Goal: Task Accomplishment & Management: Complete application form

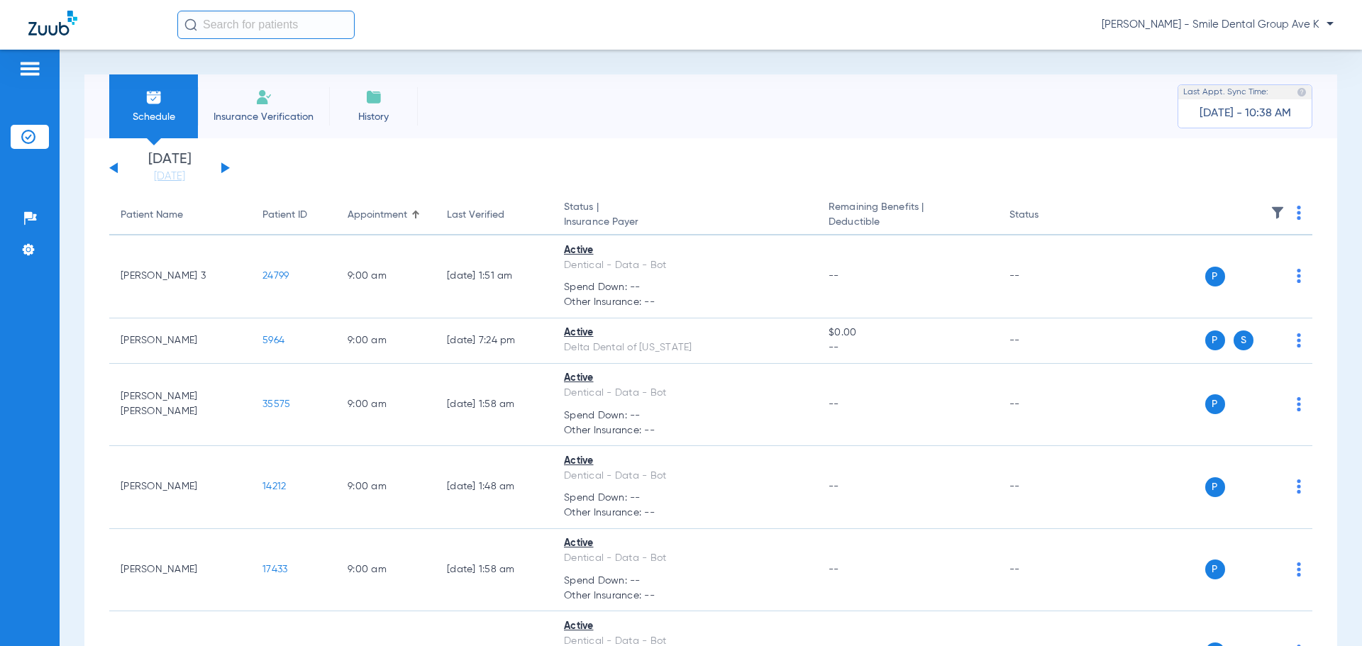
click at [263, 32] on input "text" at bounding box center [265, 25] width 177 height 28
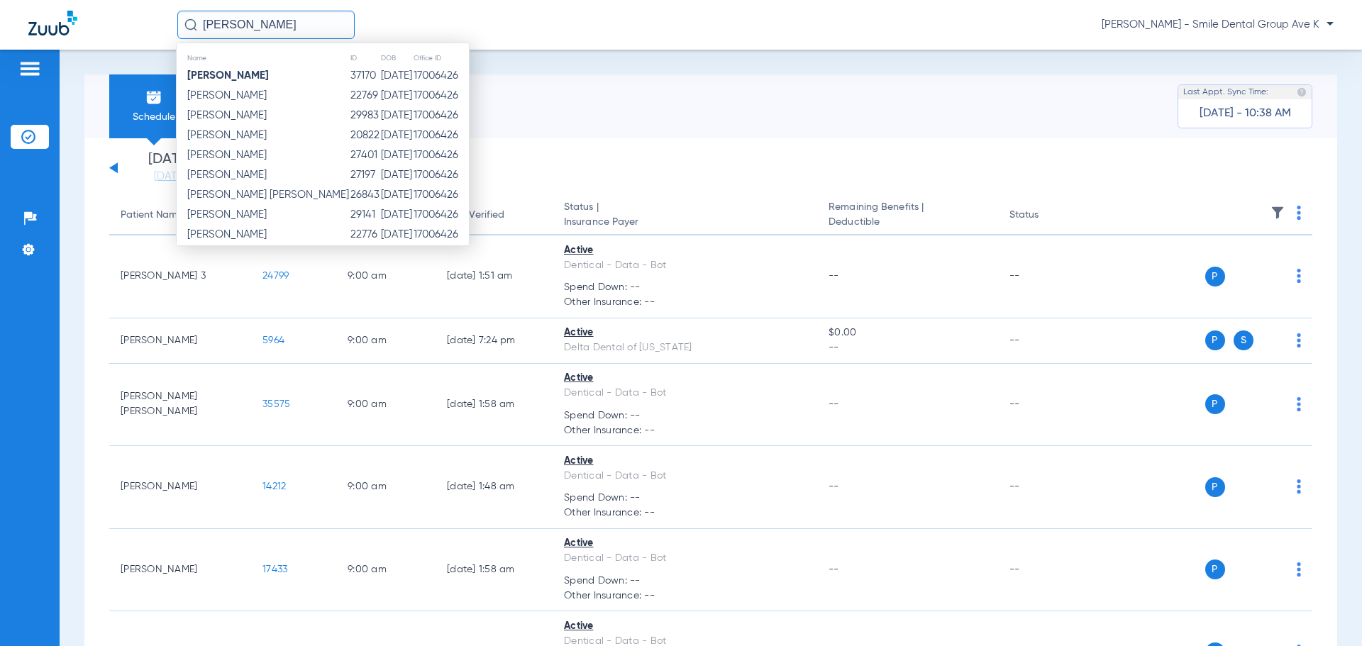
type input "[PERSON_NAME]"
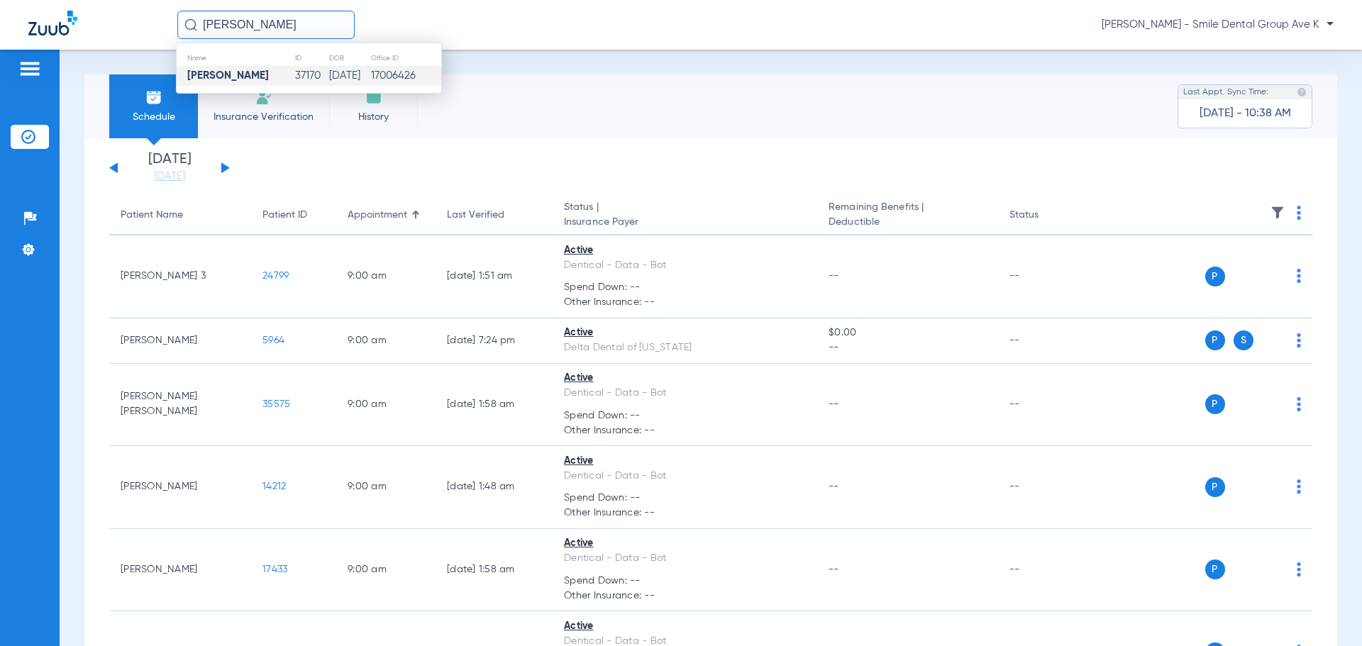
click at [257, 73] on strong "[PERSON_NAME]" at bounding box center [228, 75] width 82 height 11
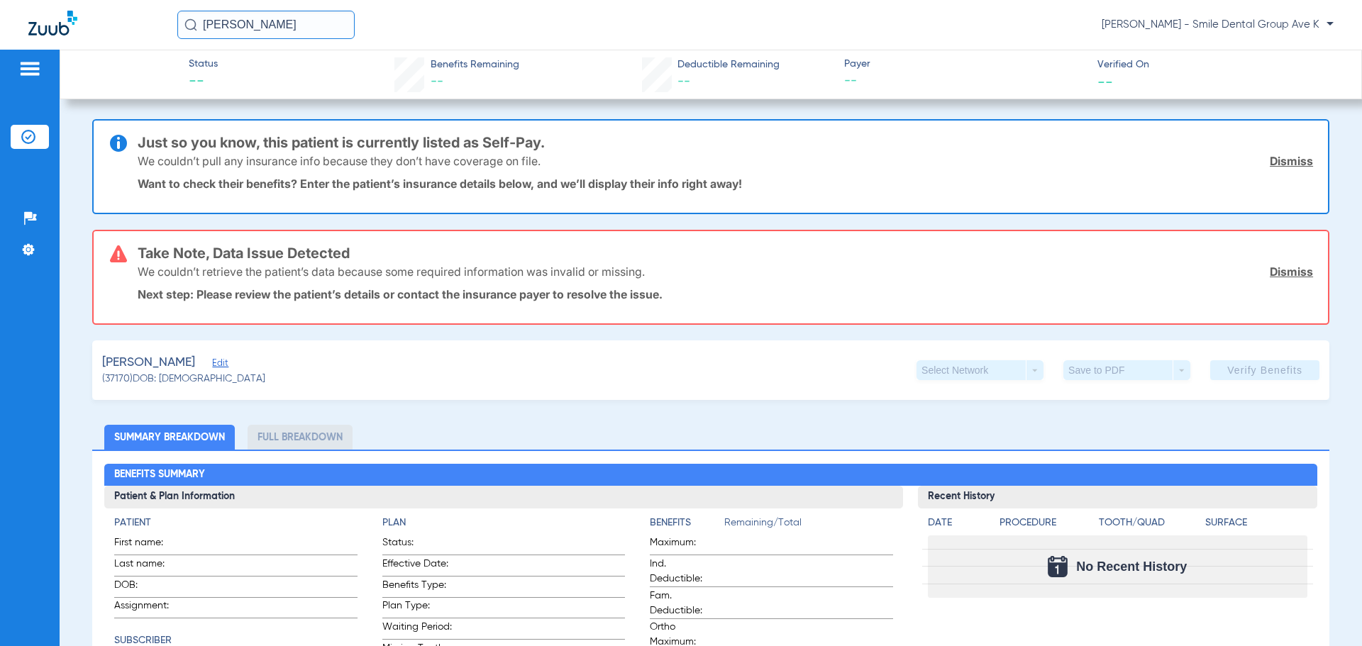
click at [300, 22] on input "[PERSON_NAME]" at bounding box center [265, 25] width 177 height 28
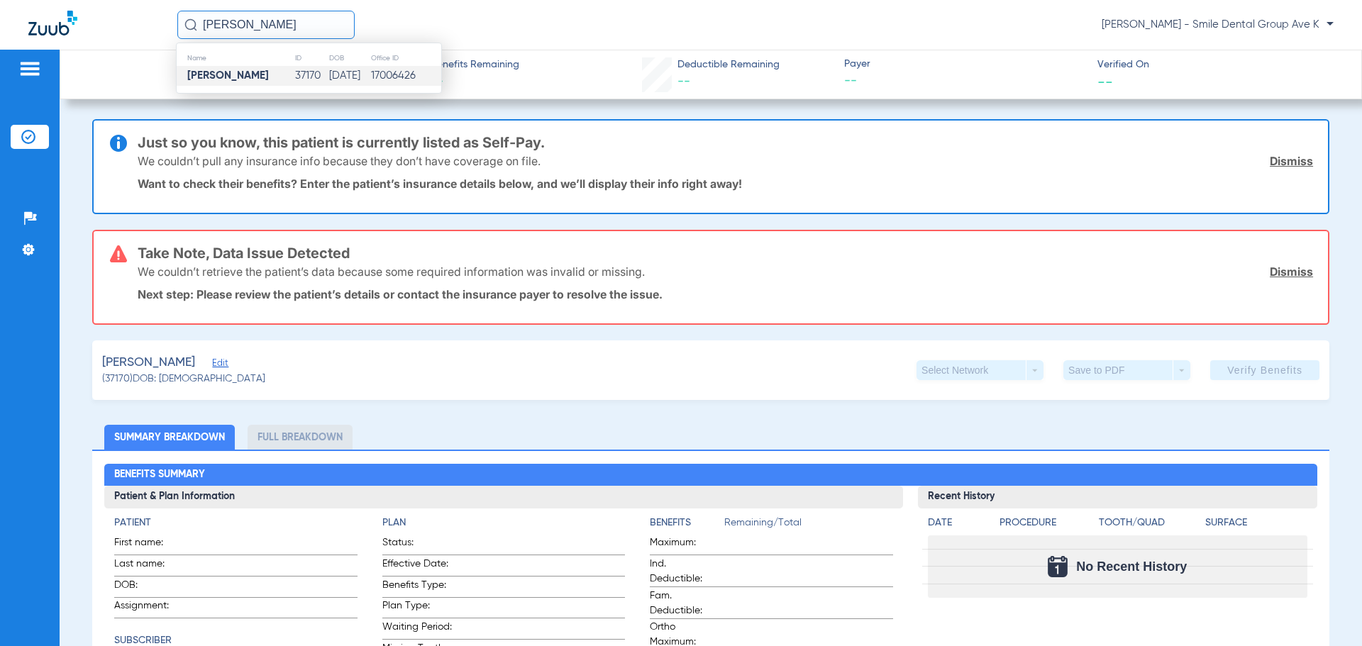
click at [350, 81] on td "[DATE]" at bounding box center [349, 76] width 41 height 20
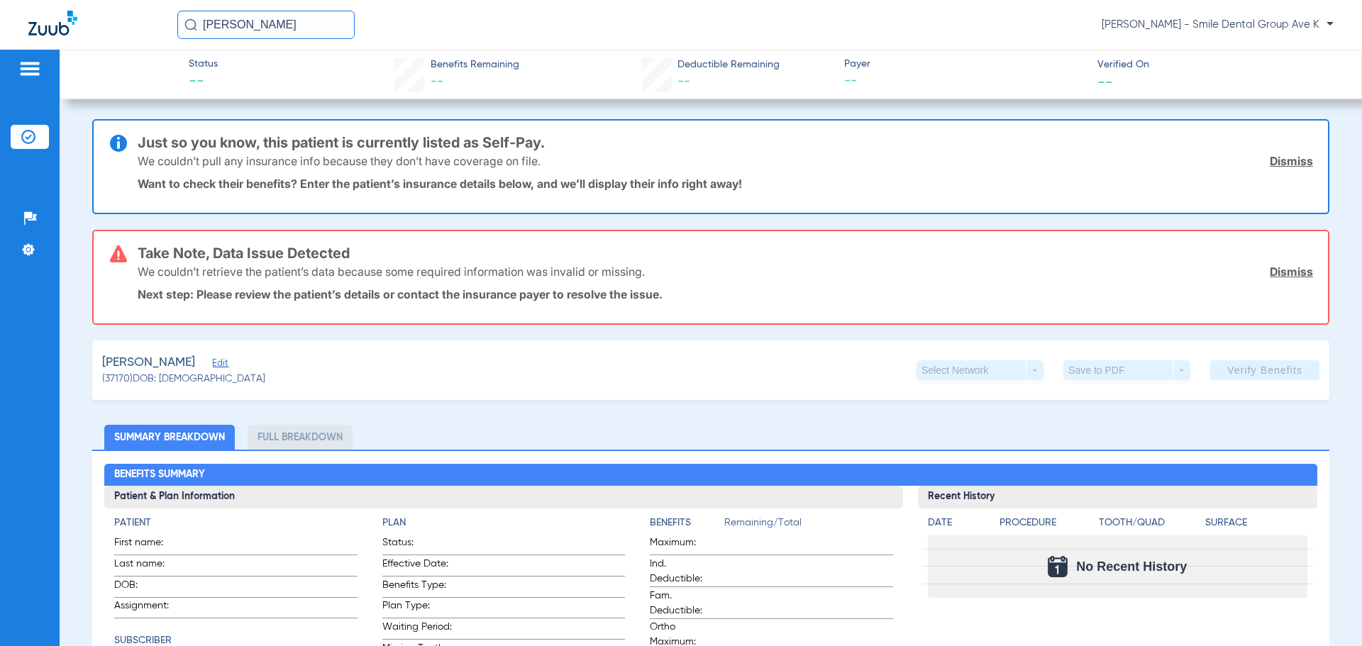
click at [339, 24] on input "[PERSON_NAME]" at bounding box center [265, 25] width 177 height 28
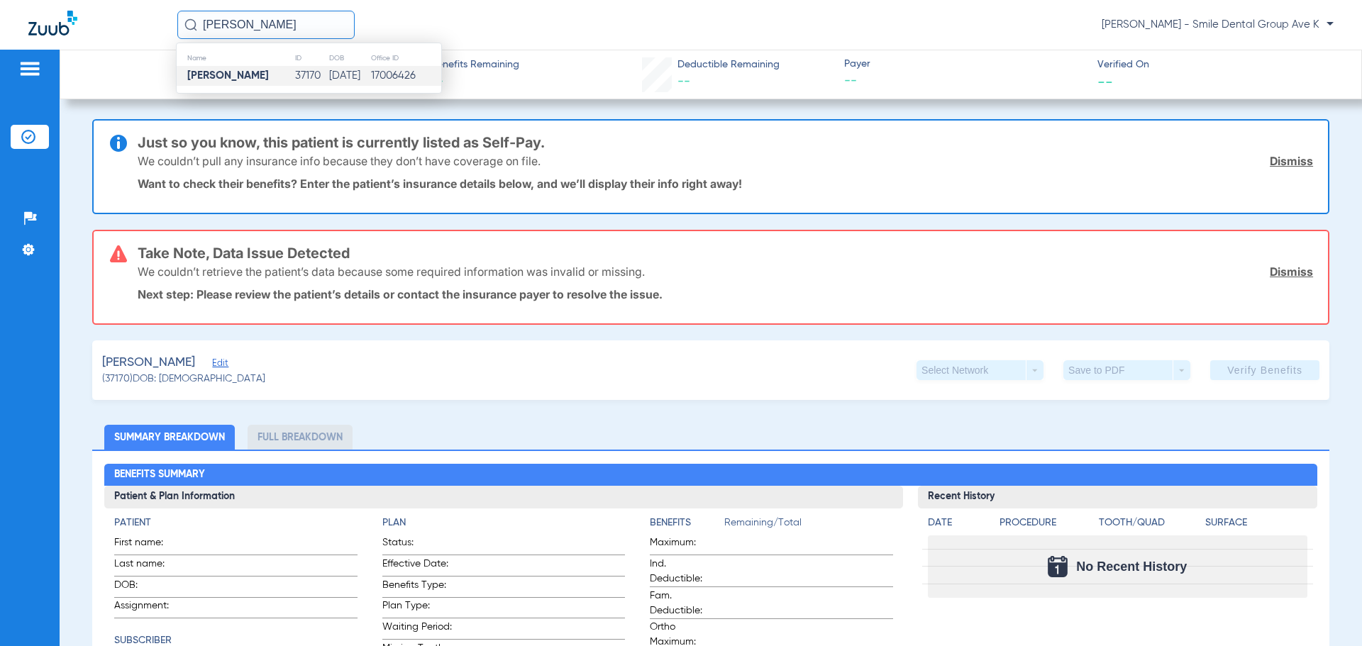
click at [300, 76] on td "37170" at bounding box center [311, 76] width 34 height 20
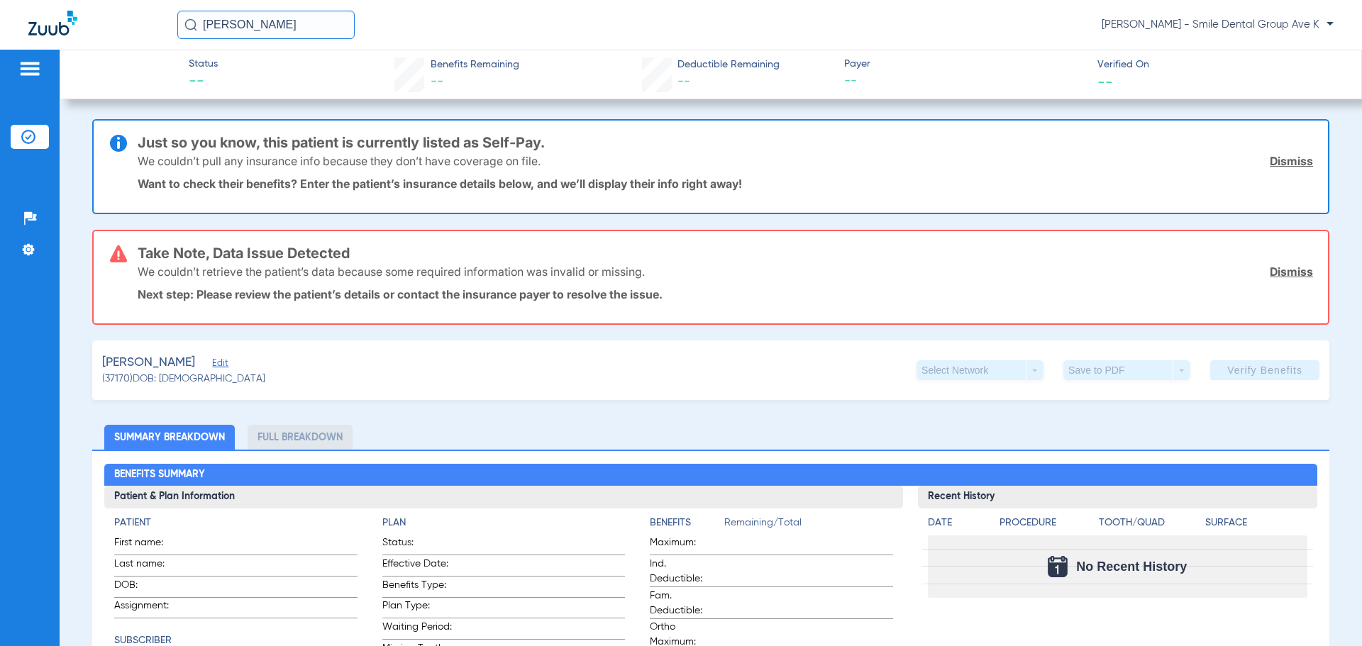
click at [1295, 162] on link "Dismiss" at bounding box center [1291, 161] width 43 height 14
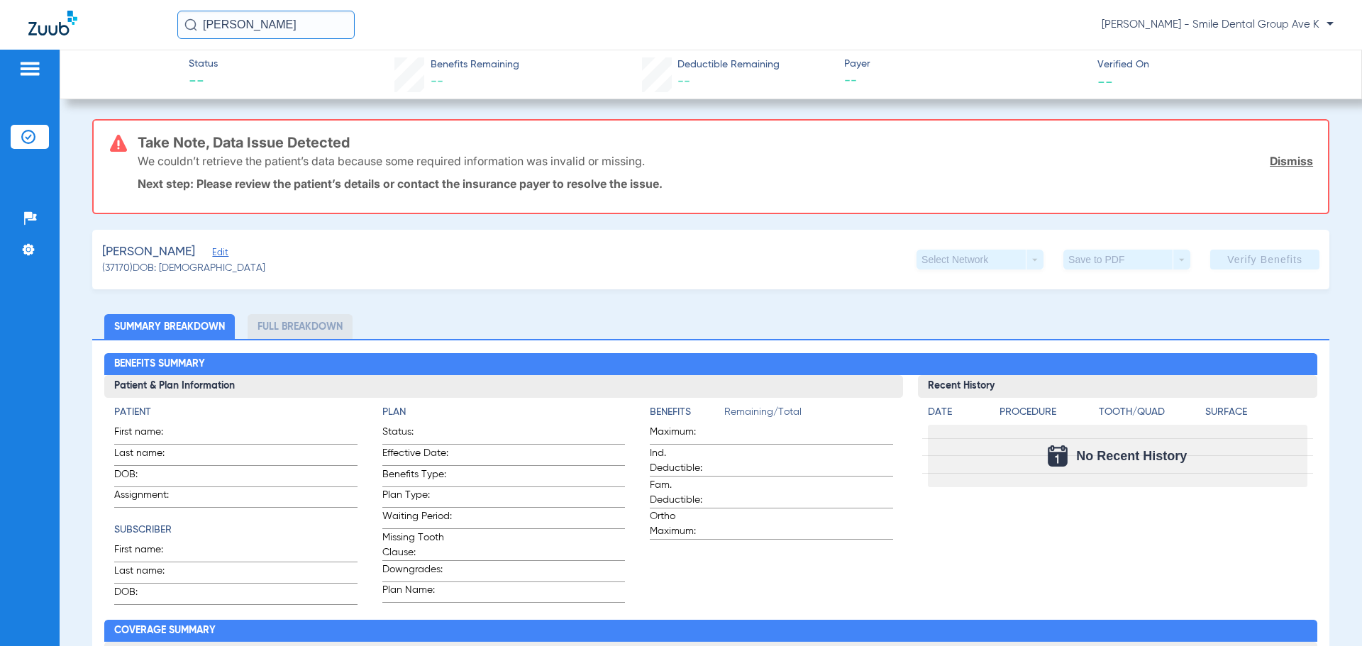
click at [1294, 162] on link "Dismiss" at bounding box center [1291, 161] width 43 height 14
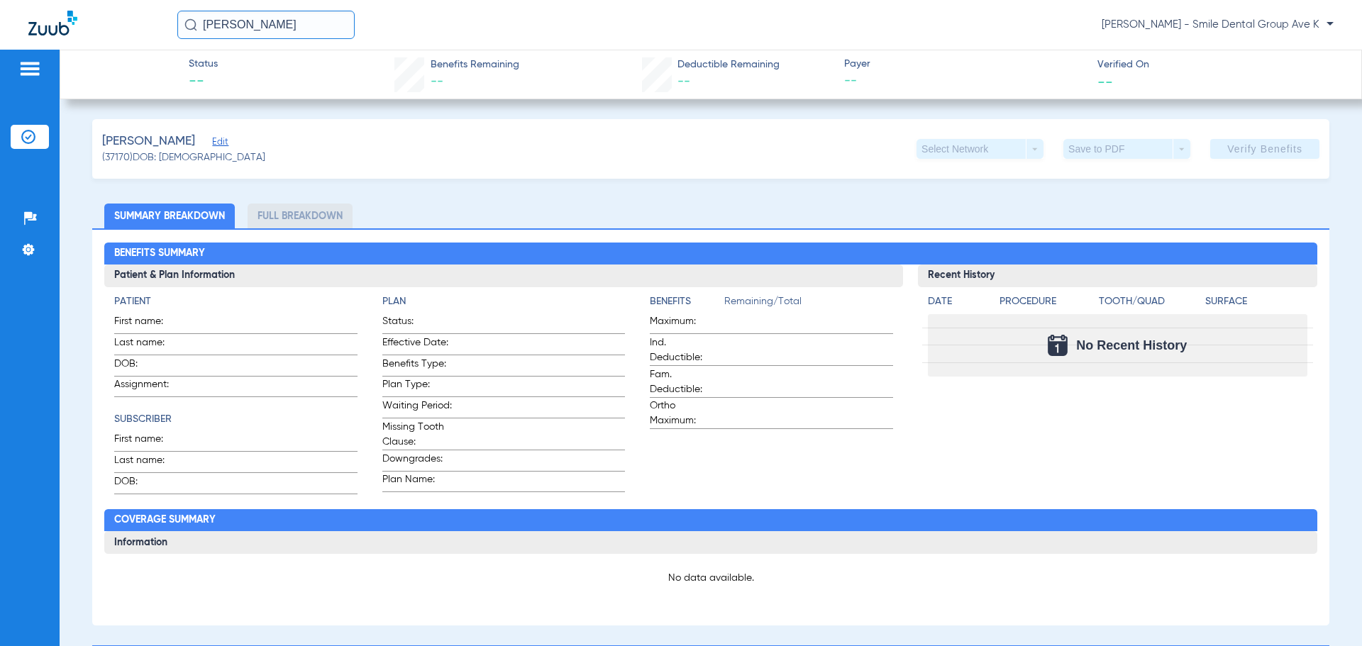
click at [204, 217] on li "Summary Breakdown" at bounding box center [169, 216] width 131 height 25
click at [321, 218] on li "Full Breakdown" at bounding box center [300, 216] width 105 height 25
click at [270, 211] on li "Full Breakdown" at bounding box center [300, 216] width 105 height 25
click at [270, 212] on li "Full Breakdown" at bounding box center [300, 216] width 105 height 25
click at [270, 214] on li "Full Breakdown" at bounding box center [300, 216] width 105 height 25
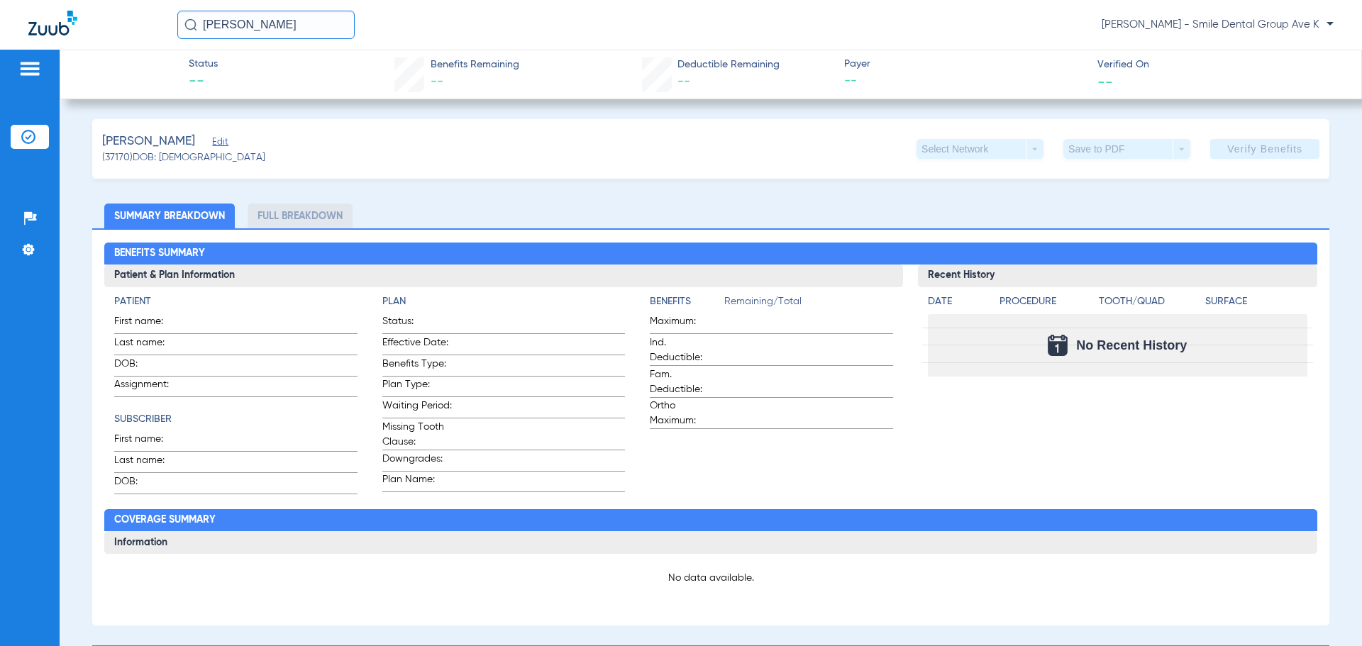
click at [272, 216] on li "Full Breakdown" at bounding box center [300, 216] width 105 height 25
click at [284, 218] on li "Full Breakdown" at bounding box center [300, 216] width 105 height 25
click at [289, 219] on li "Full Breakdown" at bounding box center [300, 216] width 105 height 25
click at [298, 221] on li "Full Breakdown" at bounding box center [300, 216] width 105 height 25
click at [315, 221] on li "Full Breakdown" at bounding box center [300, 216] width 105 height 25
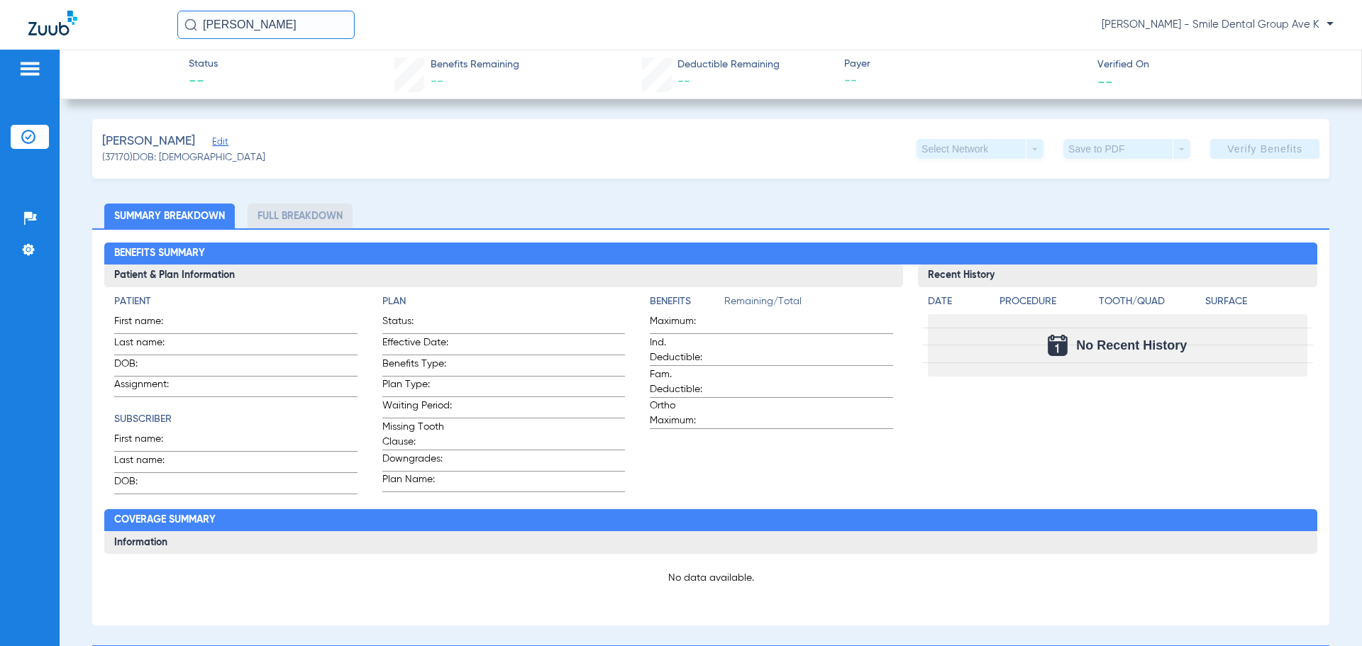
click at [410, 222] on ul "Summary Breakdown Full Breakdown" at bounding box center [710, 216] width 1237 height 25
drag, startPoint x: 453, startPoint y: 216, endPoint x: 464, endPoint y: 214, distance: 10.9
click at [464, 214] on ul "Summary Breakdown Full Breakdown" at bounding box center [710, 216] width 1237 height 25
click at [501, 212] on ul "Summary Breakdown Full Breakdown" at bounding box center [710, 216] width 1237 height 25
click at [308, 214] on li "Full Breakdown" at bounding box center [300, 216] width 105 height 25
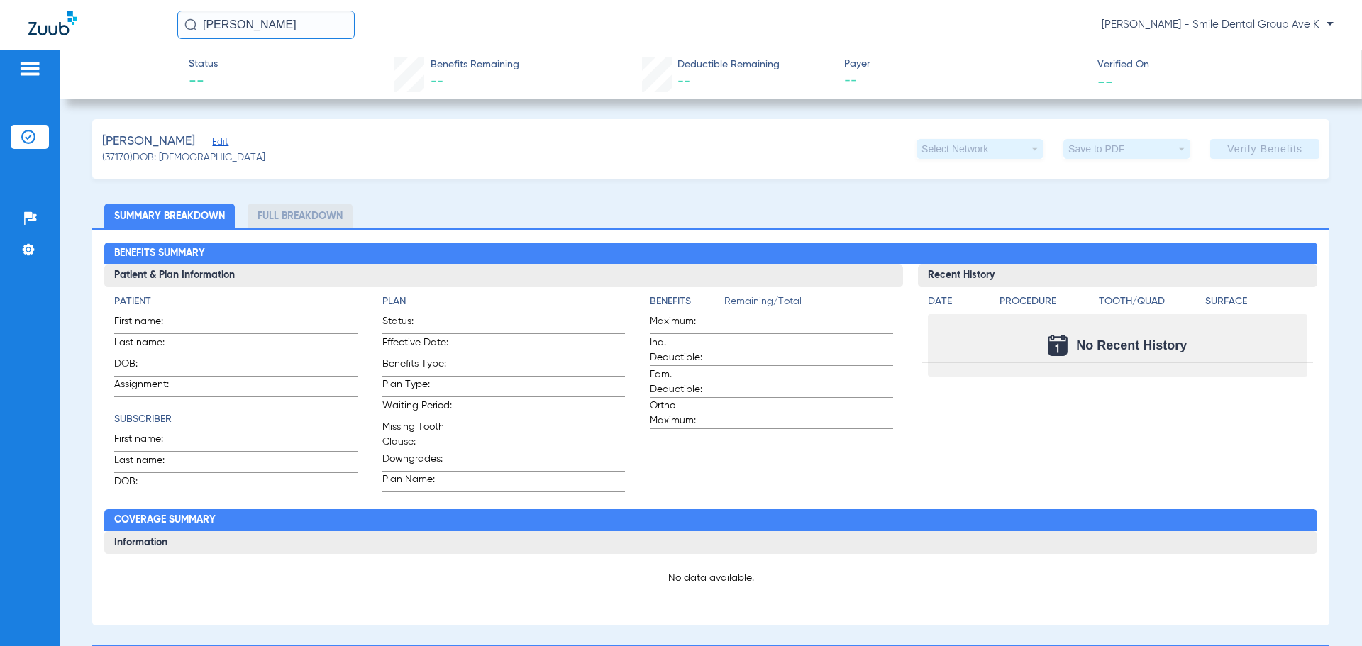
click at [18, 137] on li "Insurance Verification" at bounding box center [30, 137] width 38 height 24
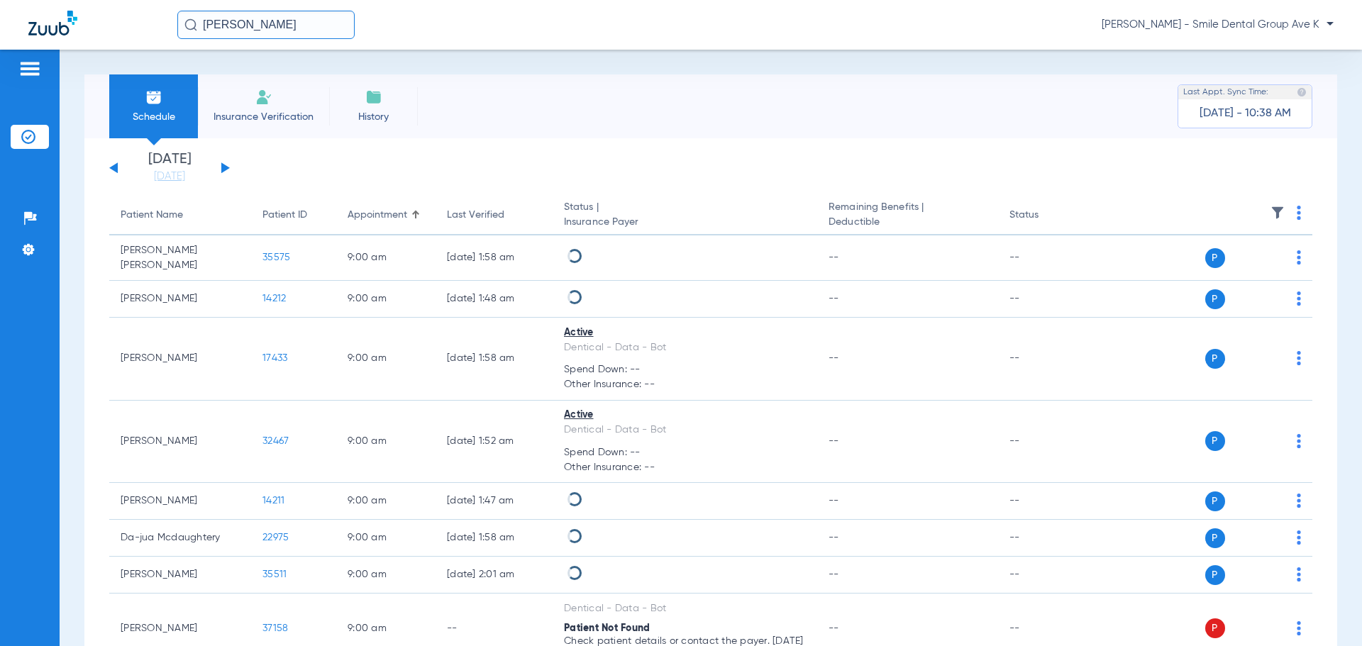
click at [270, 118] on span "Insurance Verification" at bounding box center [264, 117] width 110 height 14
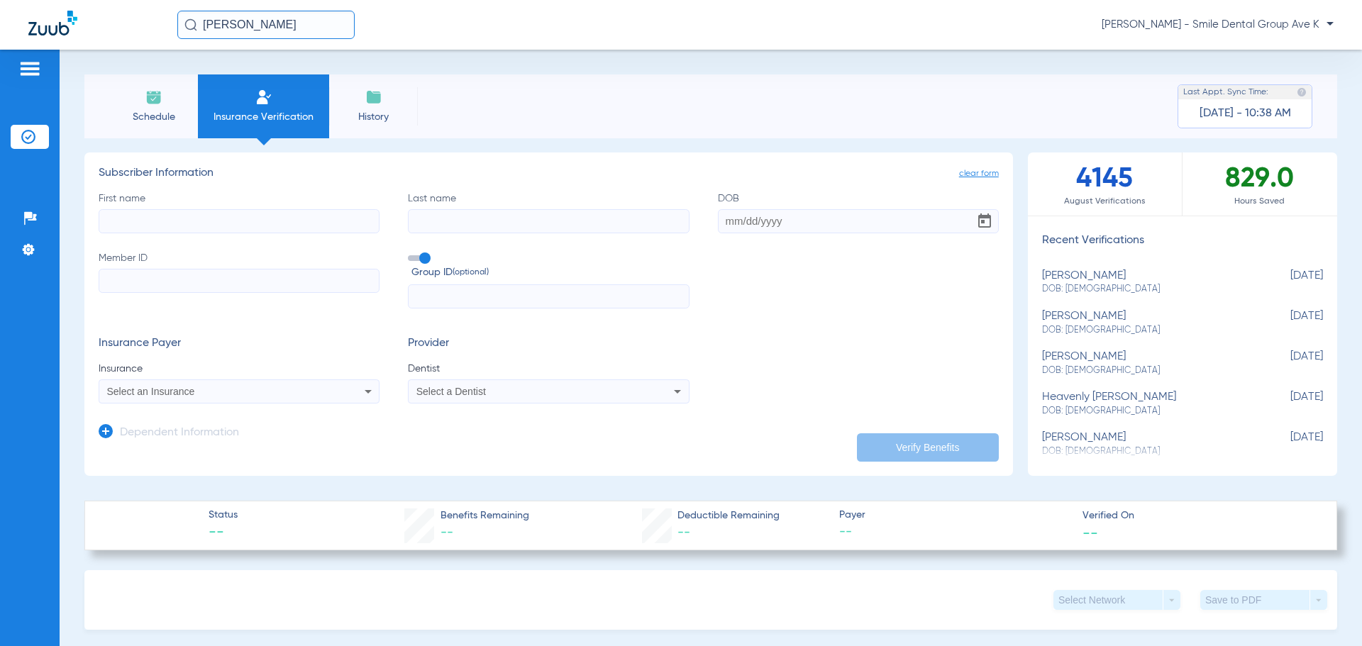
click at [258, 222] on input "First name" at bounding box center [239, 221] width 281 height 24
type input "[PERSON_NAME]"
type input "[DATE]"
click at [788, 219] on input "[DATE]" at bounding box center [858, 221] width 281 height 24
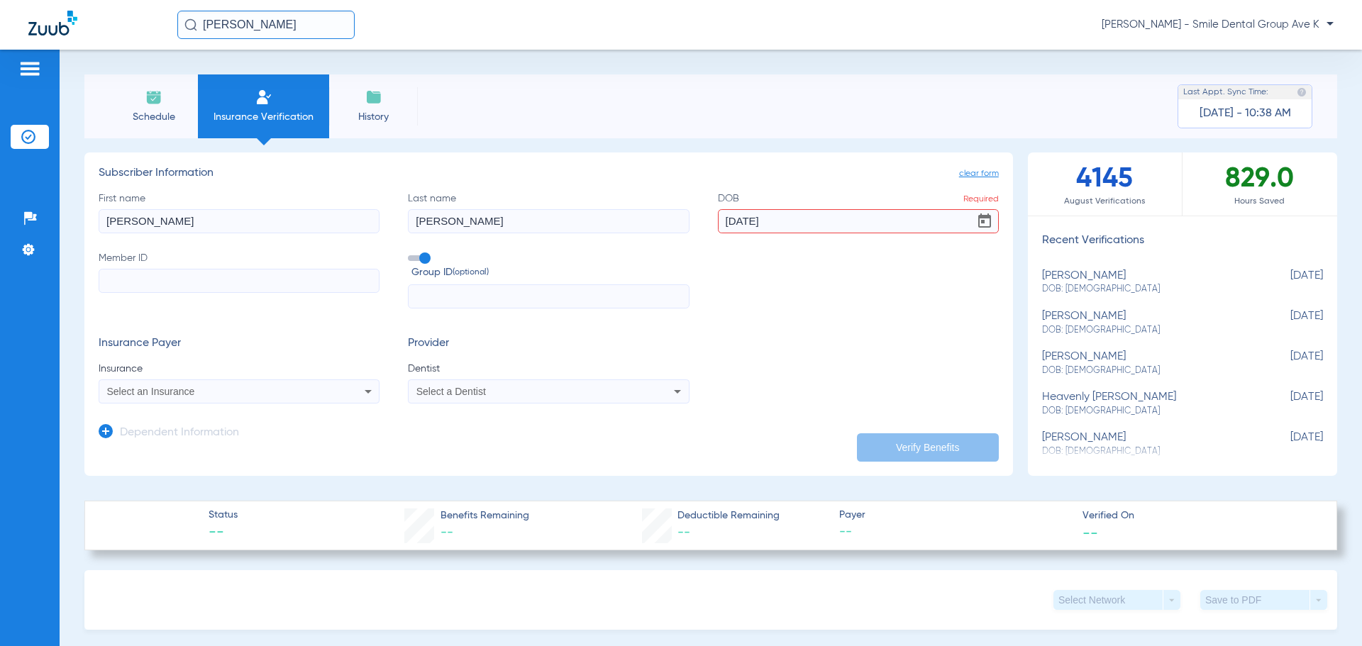
drag, startPoint x: 783, startPoint y: 224, endPoint x: 751, endPoint y: 230, distance: 32.4
click at [751, 230] on input "[DATE]" at bounding box center [858, 221] width 281 height 24
type input "[DATE]"
click at [172, 397] on span "Select an Insurance" at bounding box center [151, 391] width 88 height 11
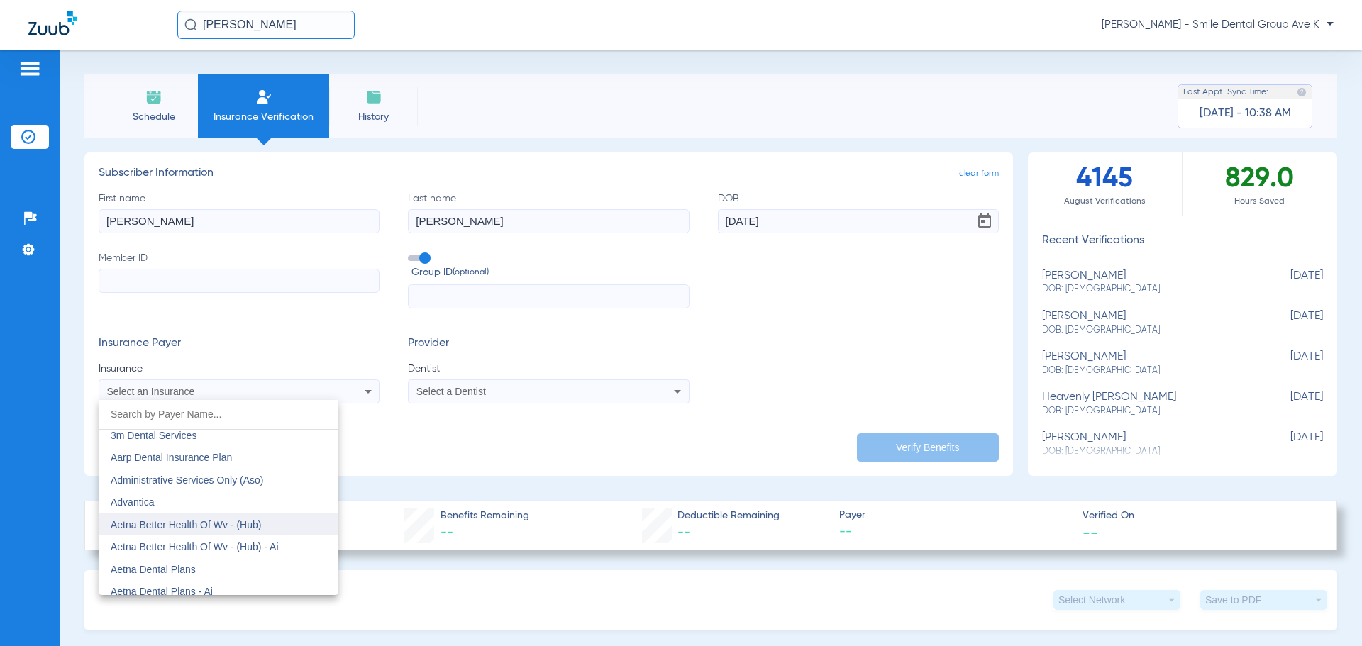
scroll to position [71, 0]
click at [175, 526] on span "Aetna Dental Plans" at bounding box center [153, 527] width 85 height 11
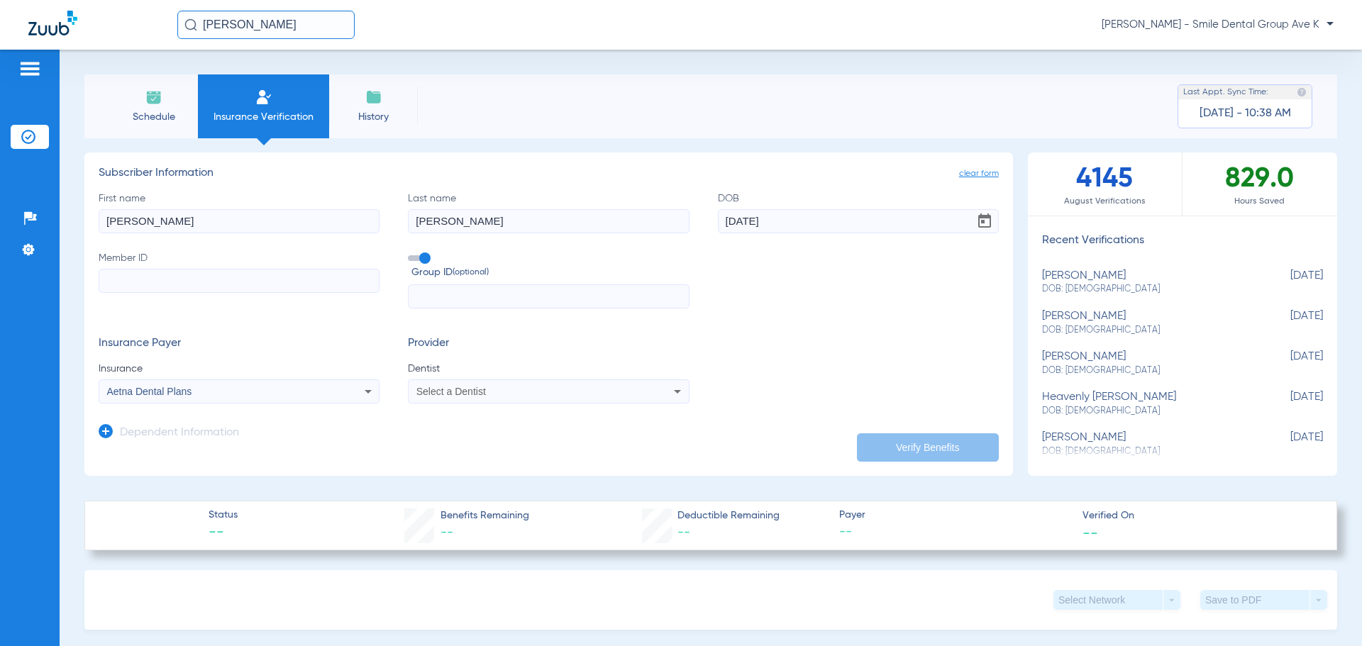
click at [531, 391] on div "Select a Dentist" at bounding box center [523, 392] width 212 height 10
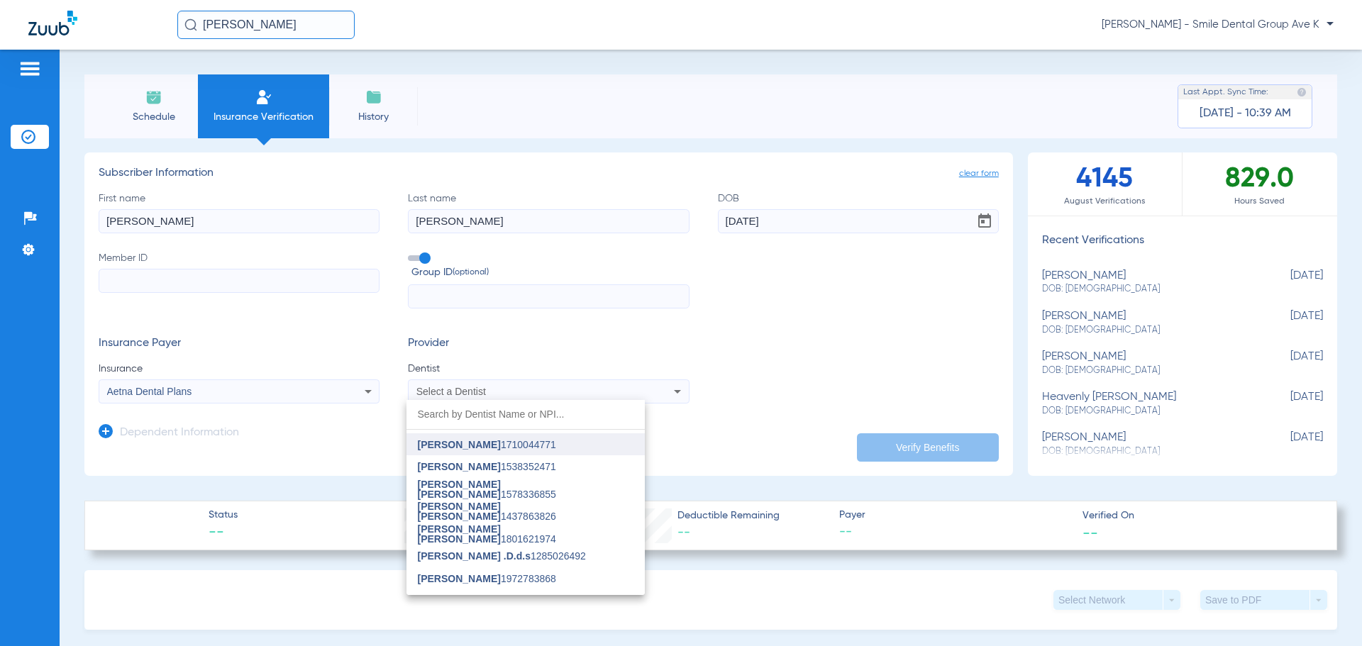
scroll to position [426, 0]
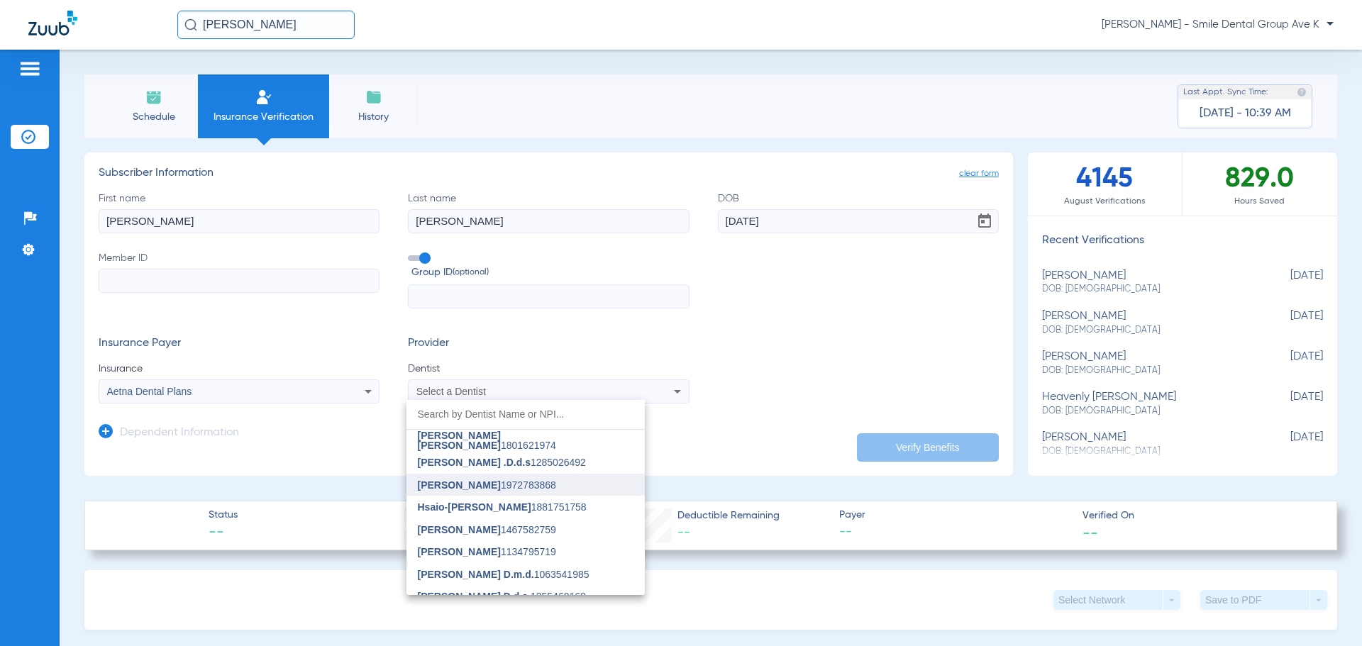
click at [496, 481] on span "[PERSON_NAME]" at bounding box center [459, 485] width 83 height 11
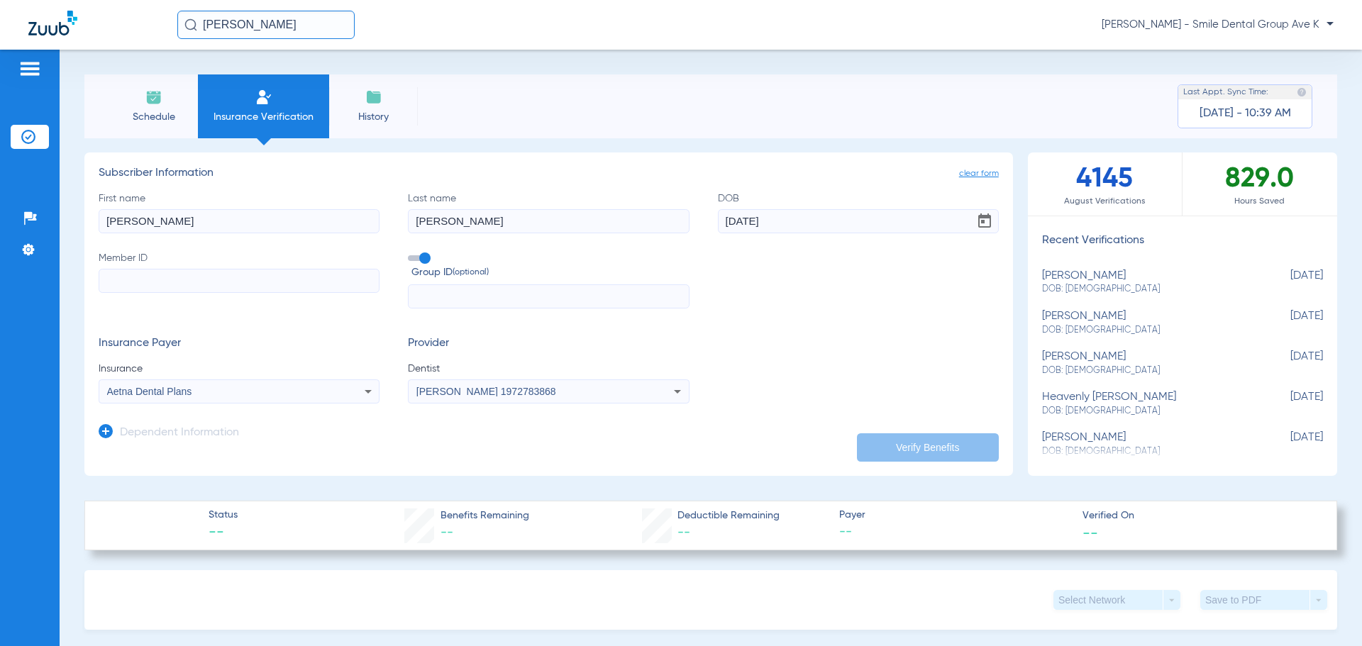
click at [144, 283] on input "Member ID" at bounding box center [239, 281] width 281 height 24
paste input "W242983119"
type input "W242983119"
click at [899, 450] on button "Verify Benefits" at bounding box center [928, 448] width 142 height 28
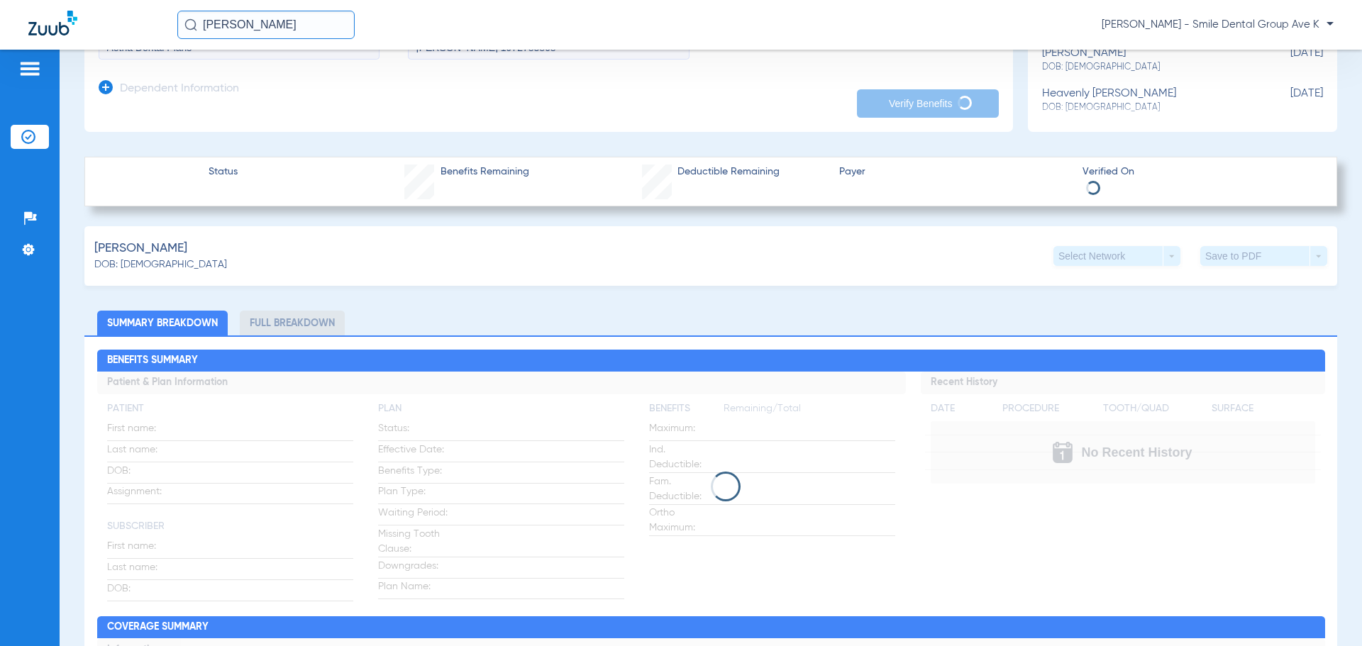
scroll to position [355, 0]
